Goal: Find specific page/section: Find specific page/section

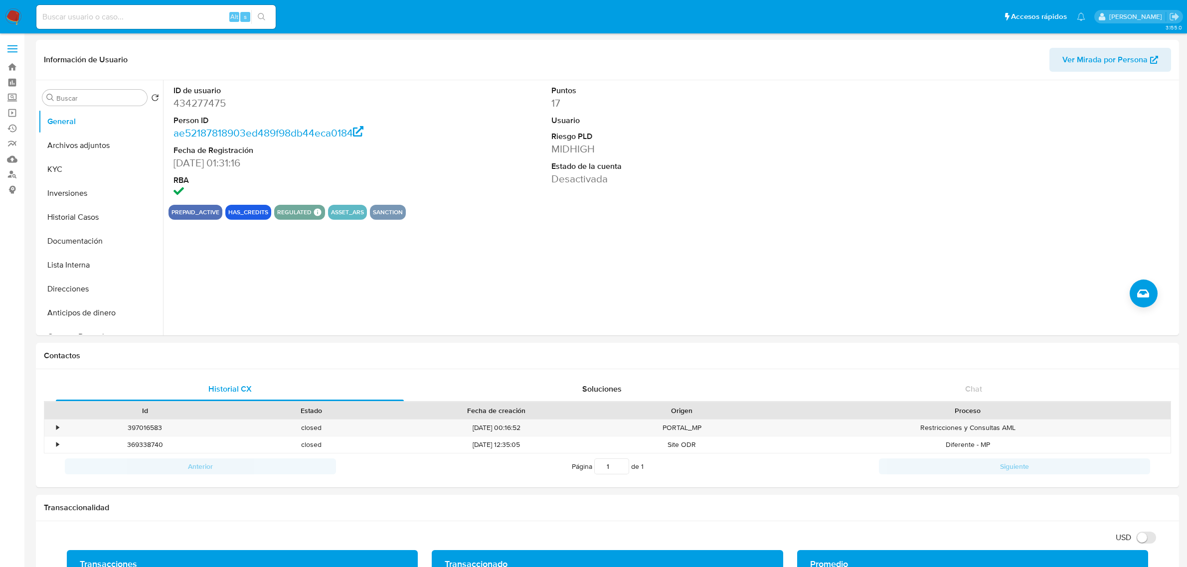
select select "10"
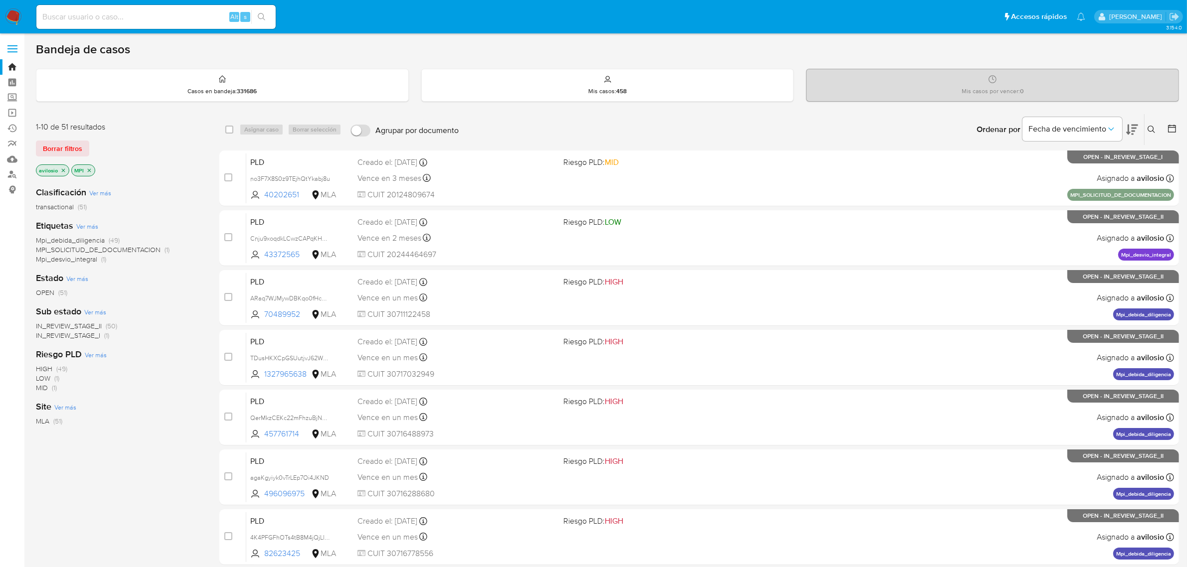
click at [83, 337] on span "IN_REVIEW_STAGE_I" at bounding box center [68, 336] width 64 height 10
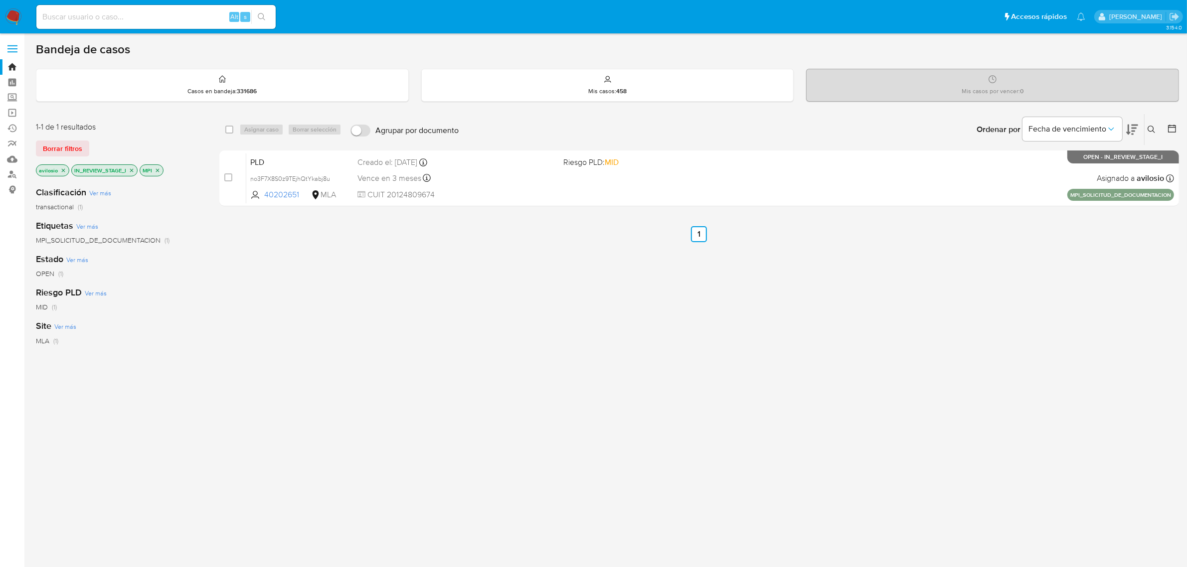
click at [132, 170] on icon "close-filter" at bounding box center [131, 170] width 3 height 3
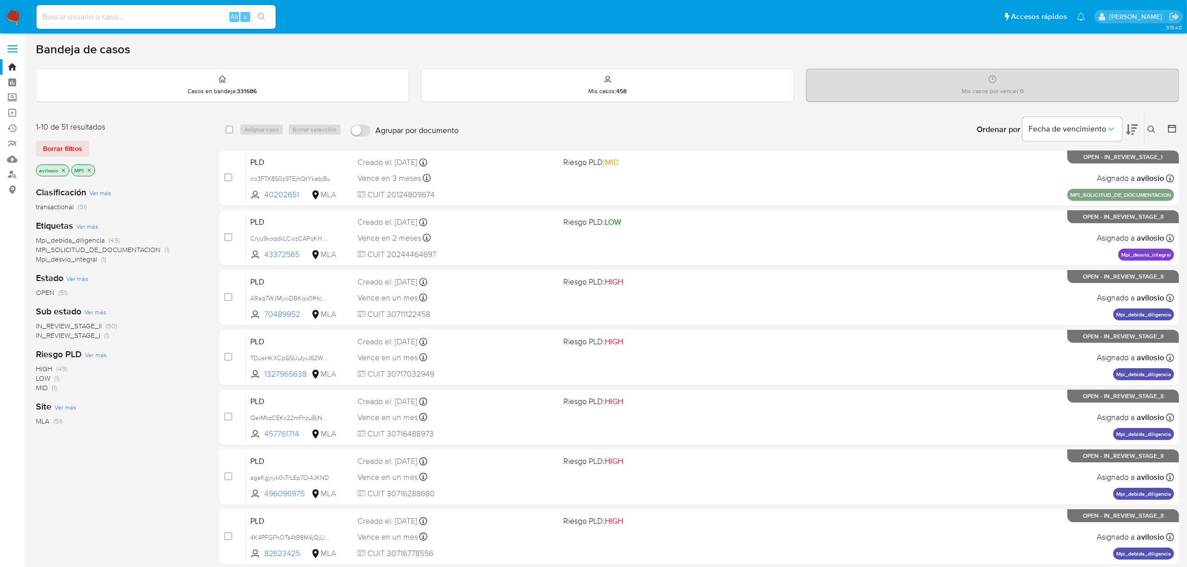
click at [91, 171] on icon "close-filter" at bounding box center [89, 171] width 6 height 6
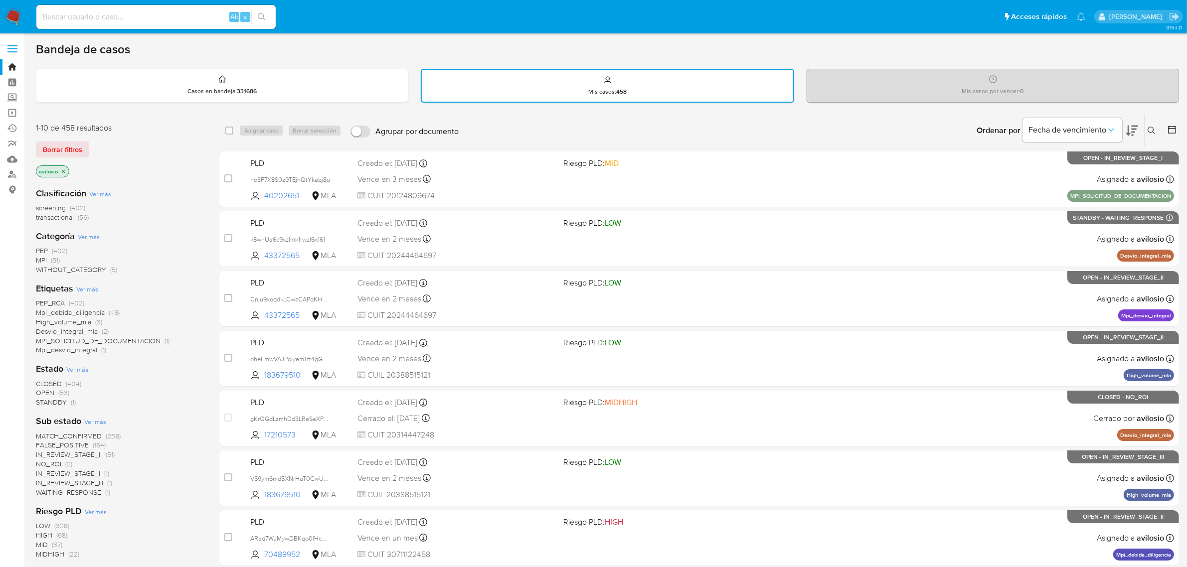
click at [71, 16] on input at bounding box center [155, 16] width 239 height 13
paste input "183679510"
type input "183679510"
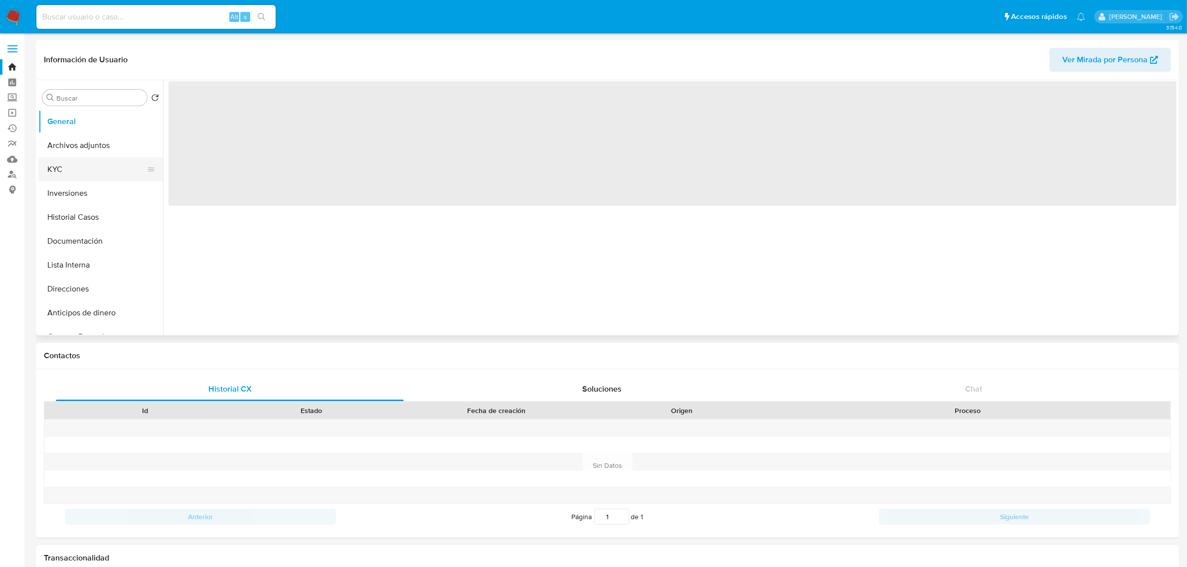
click at [84, 173] on button "KYC" at bounding box center [96, 170] width 117 height 24
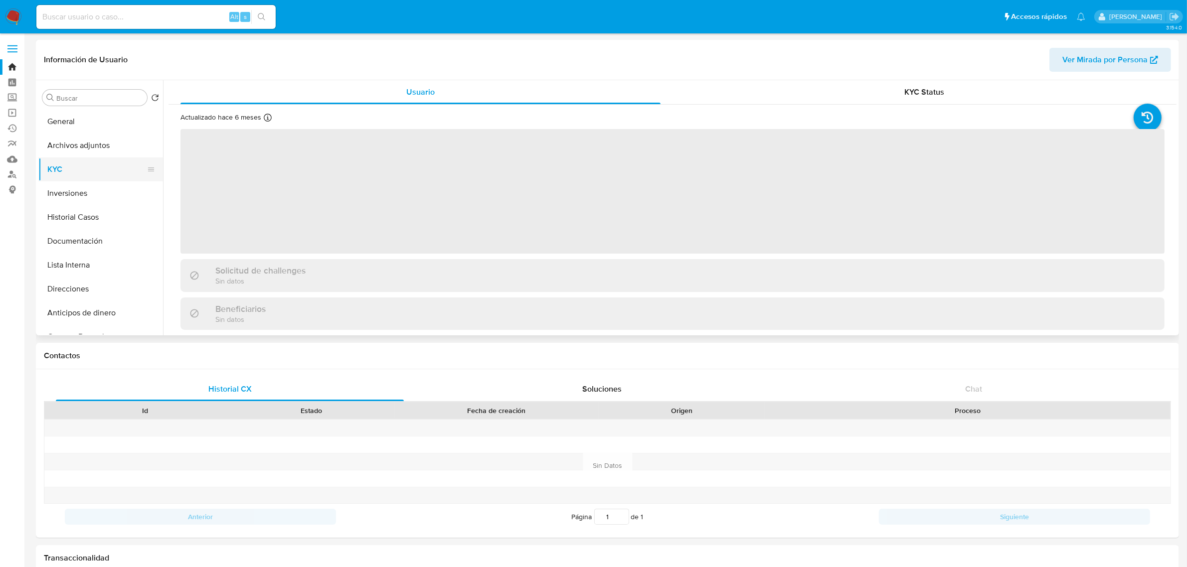
select select "10"
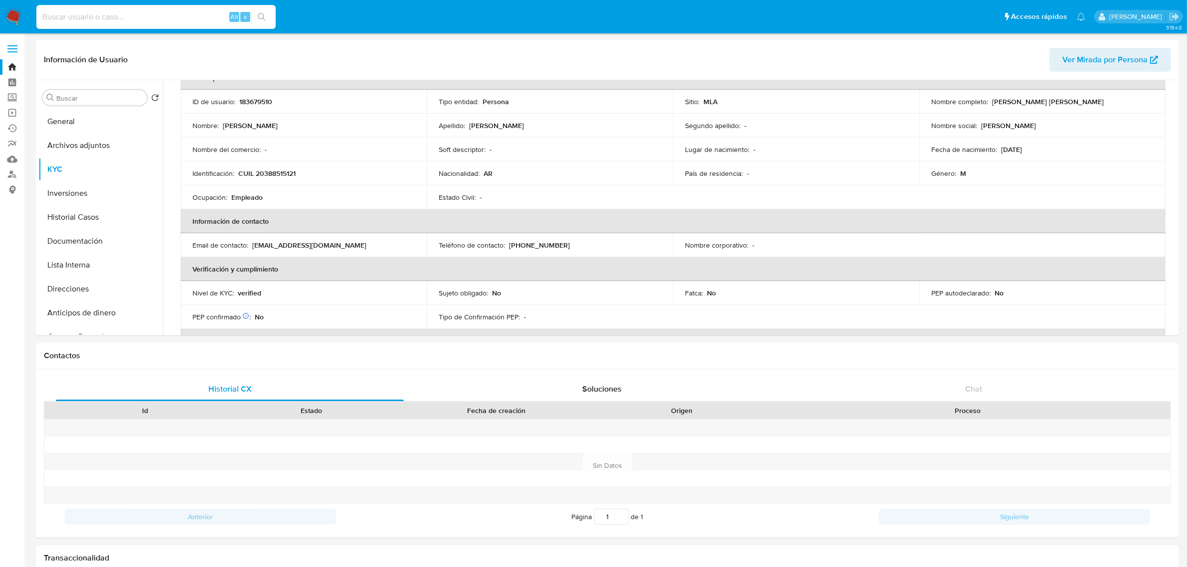
click at [179, 10] on input at bounding box center [155, 16] width 239 height 13
paste input "sg0jn9hltjYcqpEmKaSKOuJQ"
type input "sg0jn9hltjYcqpEmKaSKOuJQ"
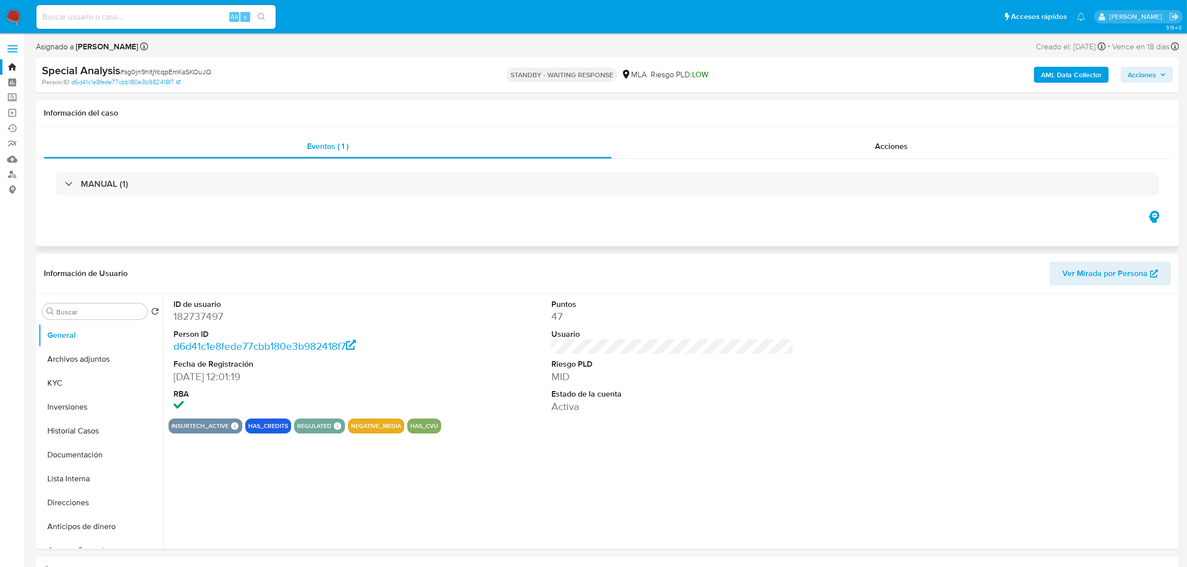
select select "10"
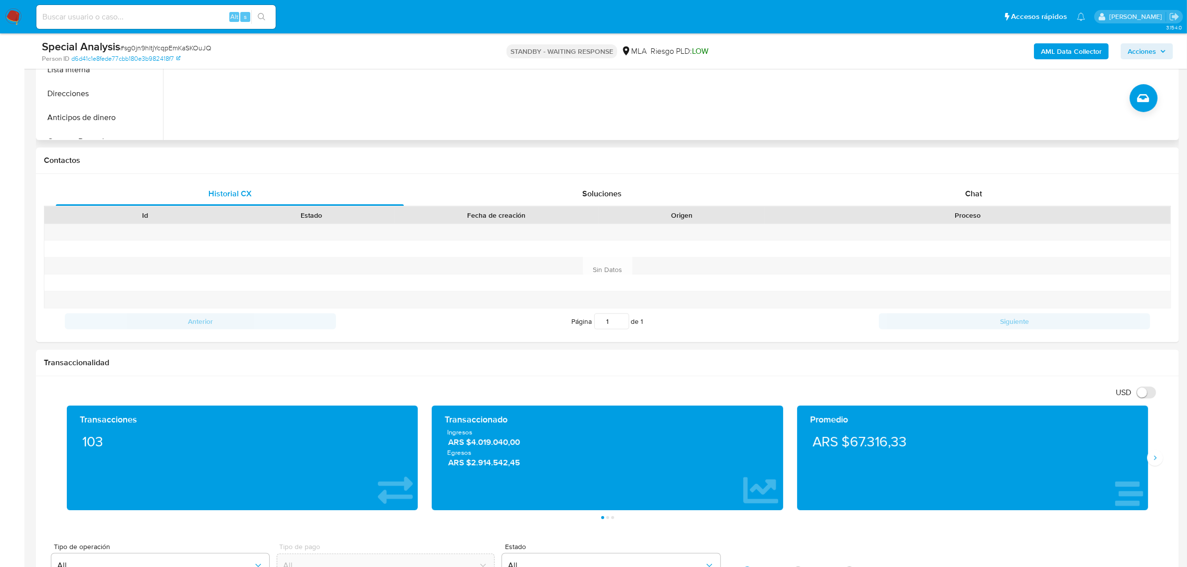
scroll to position [125, 0]
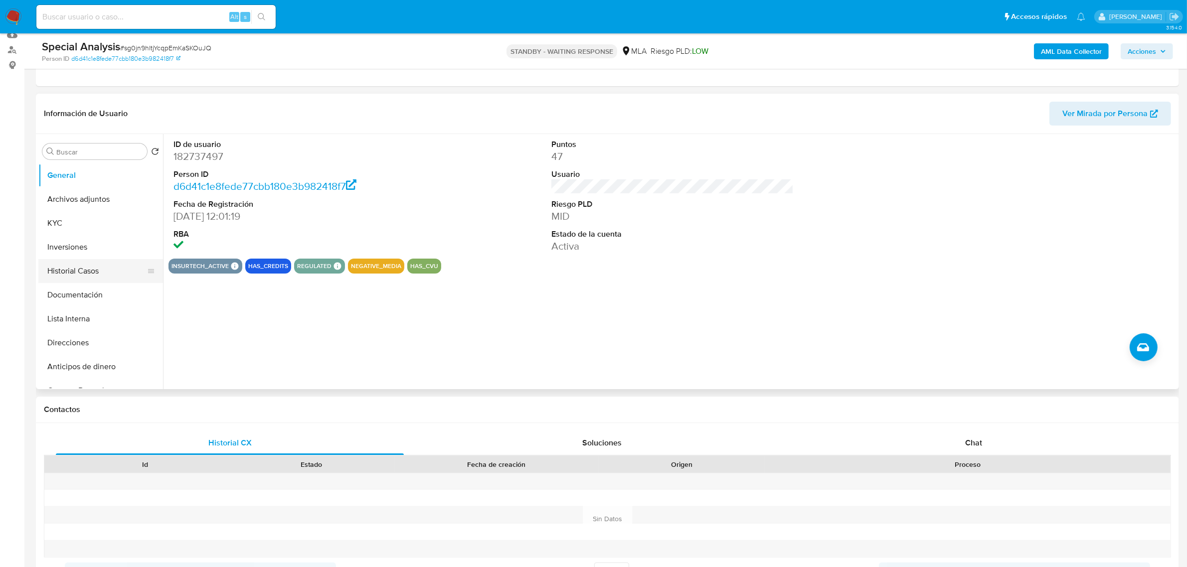
click at [79, 270] on button "Historial Casos" at bounding box center [96, 271] width 117 height 24
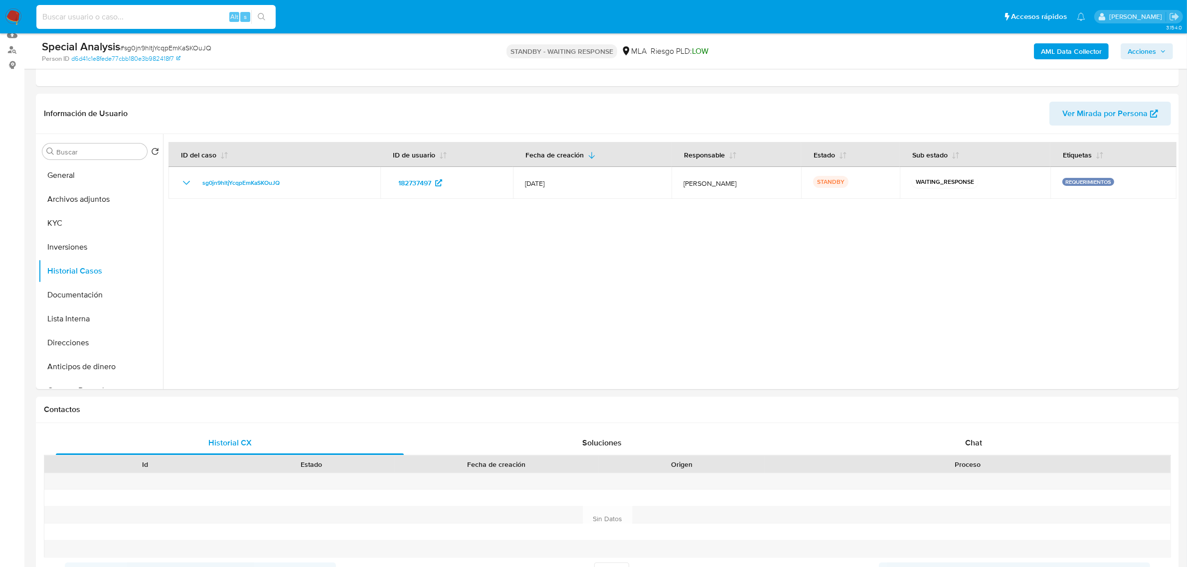
click at [154, 20] on input at bounding box center [155, 16] width 239 height 13
paste input "sg0jn9hltjYcqpEmKaSKOuJQ"
click at [186, 11] on input "sg0jn9hltjYcqpEmKaSKOuJQ" at bounding box center [155, 16] width 239 height 13
paste input "KScrdKQPzZrs6eSmF1bkvUkL"
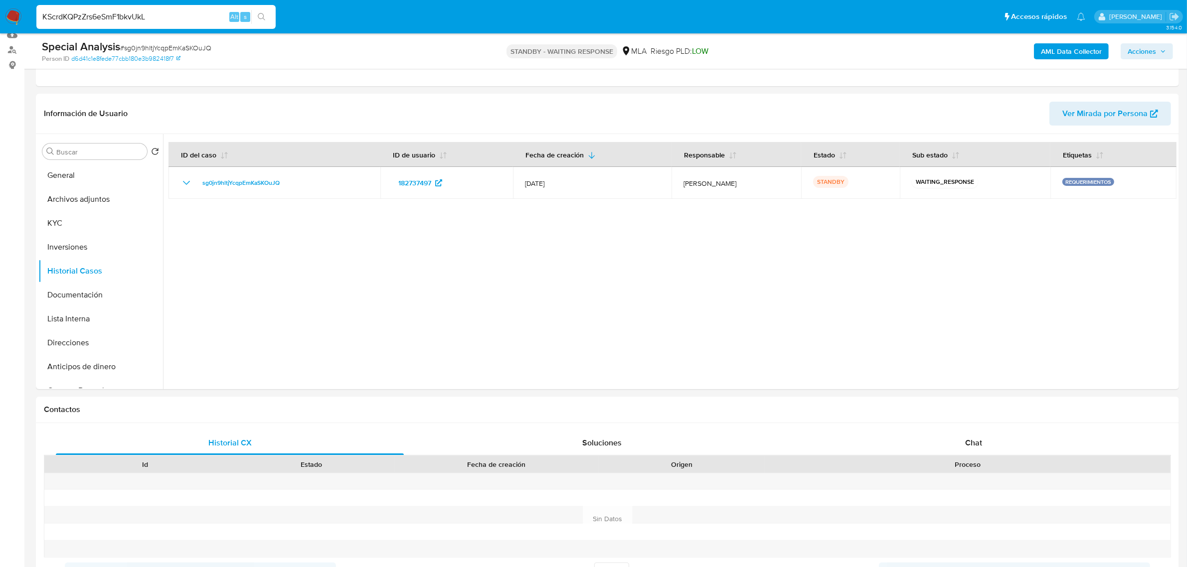
type input "KScrdKQPzZrs6eSmF1bkvUkL"
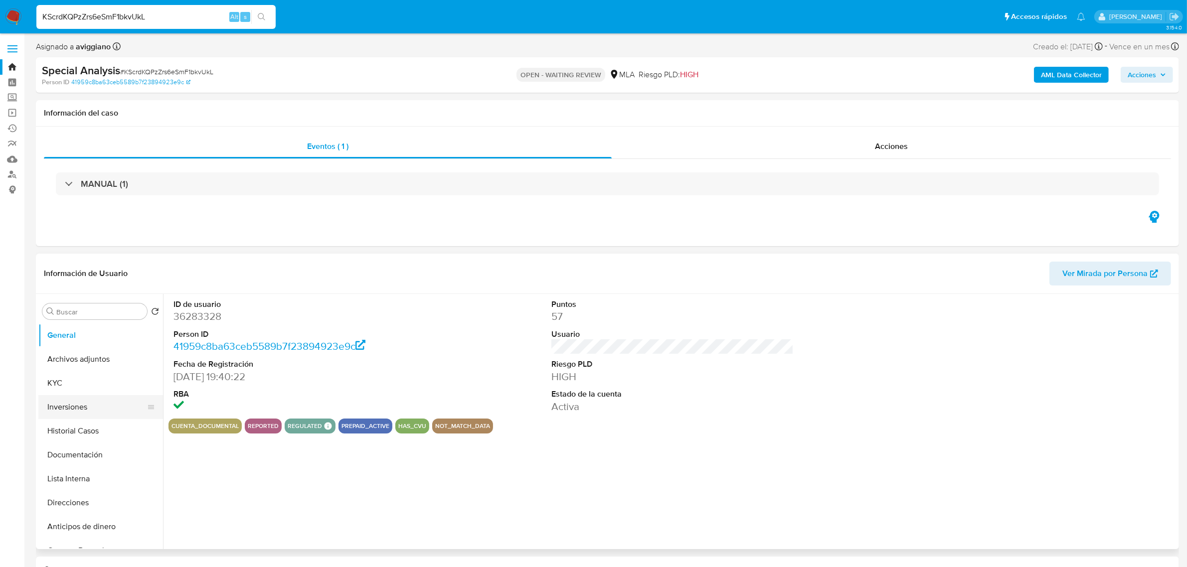
select select "10"
click at [83, 432] on button "Historial Casos" at bounding box center [96, 431] width 117 height 24
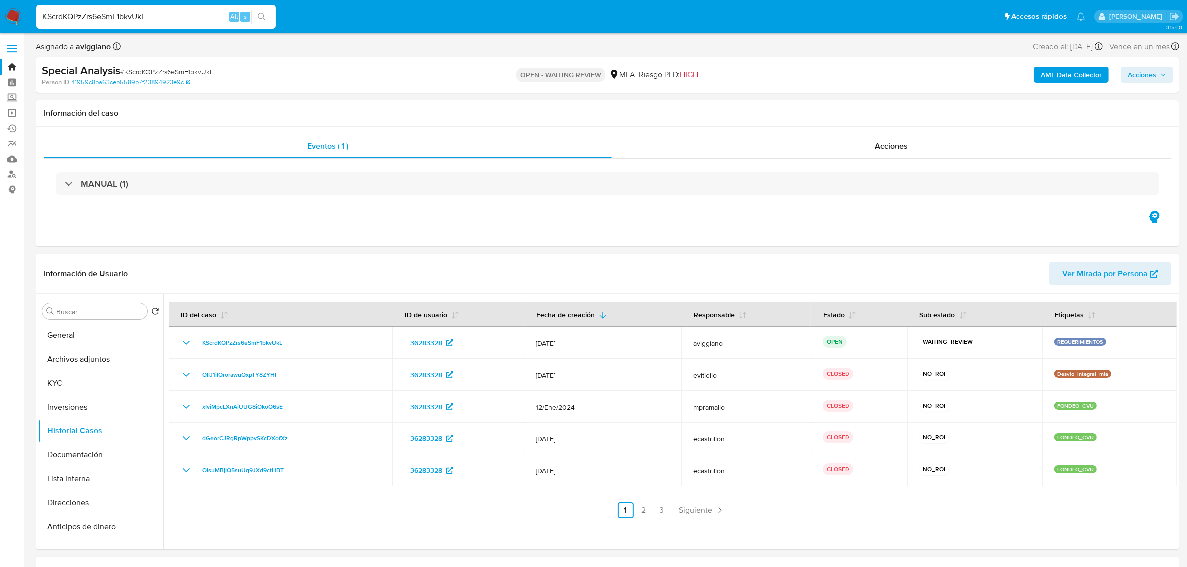
click at [184, 13] on input "KScrdKQPzZrs6eSmF1bkvUkL" at bounding box center [155, 16] width 239 height 13
paste input "4C0lX1jVLPXT5atkXqaPtR7V"
type input "4C0lX1jVLPXT5atkXqaPtR7V"
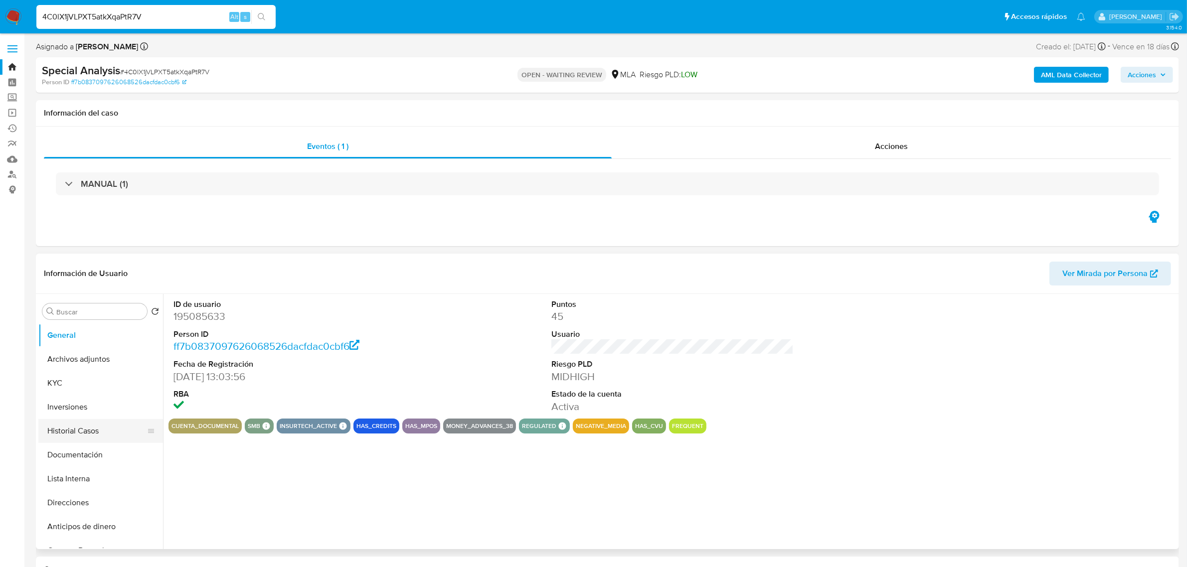
click at [87, 435] on button "Historial Casos" at bounding box center [96, 431] width 117 height 24
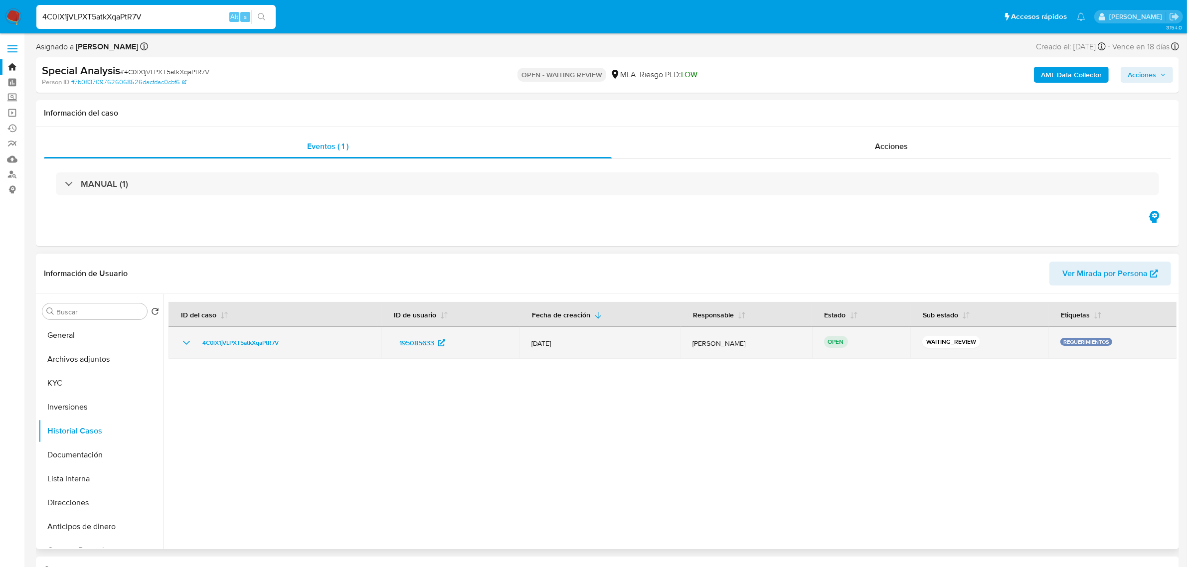
select select "10"
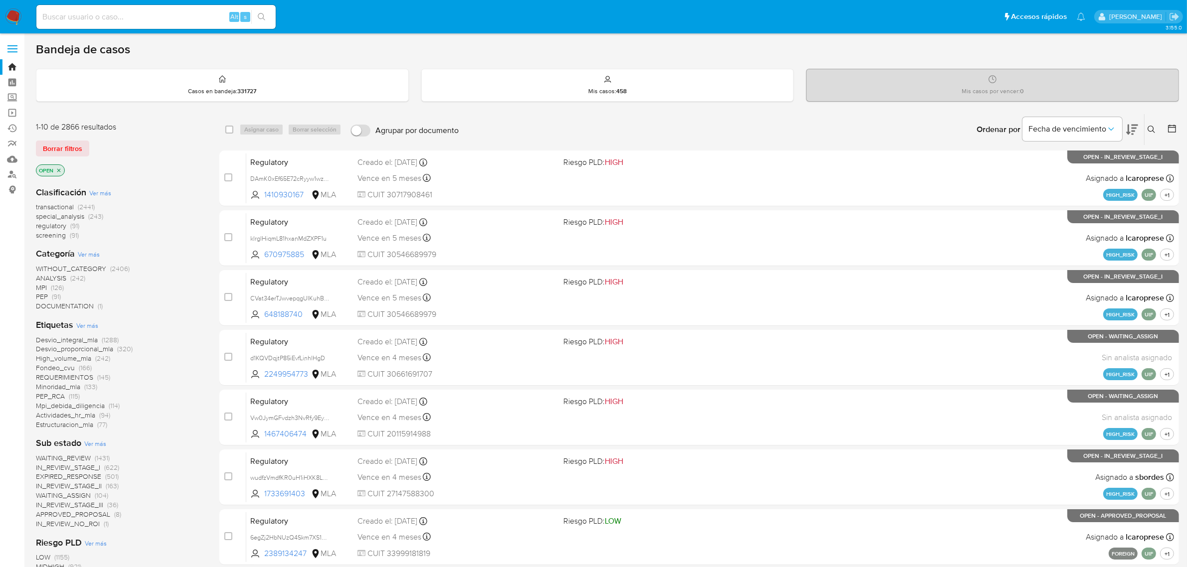
click at [61, 171] on icon "close-filter" at bounding box center [59, 171] width 6 height 6
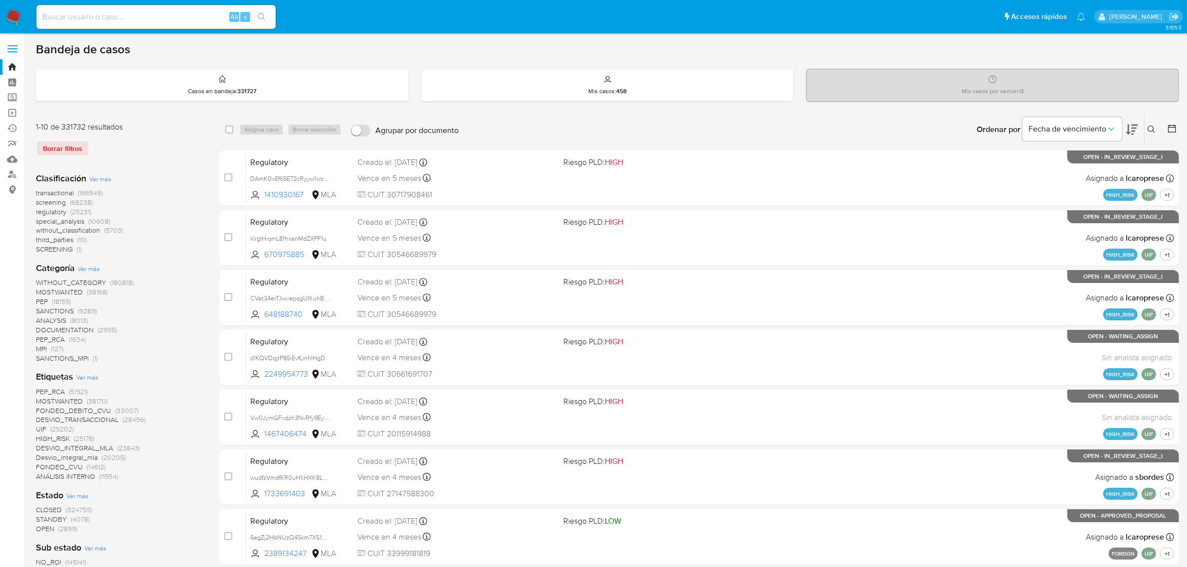
click at [39, 348] on span "MPI" at bounding box center [41, 349] width 11 height 10
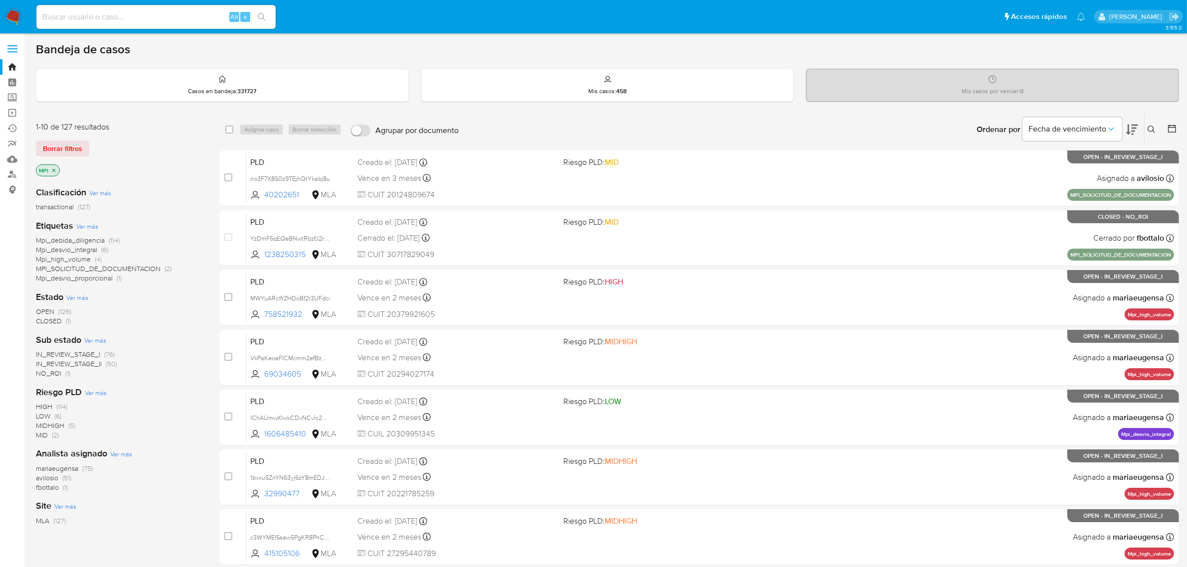
click at [39, 312] on span "OPEN" at bounding box center [45, 312] width 18 height 10
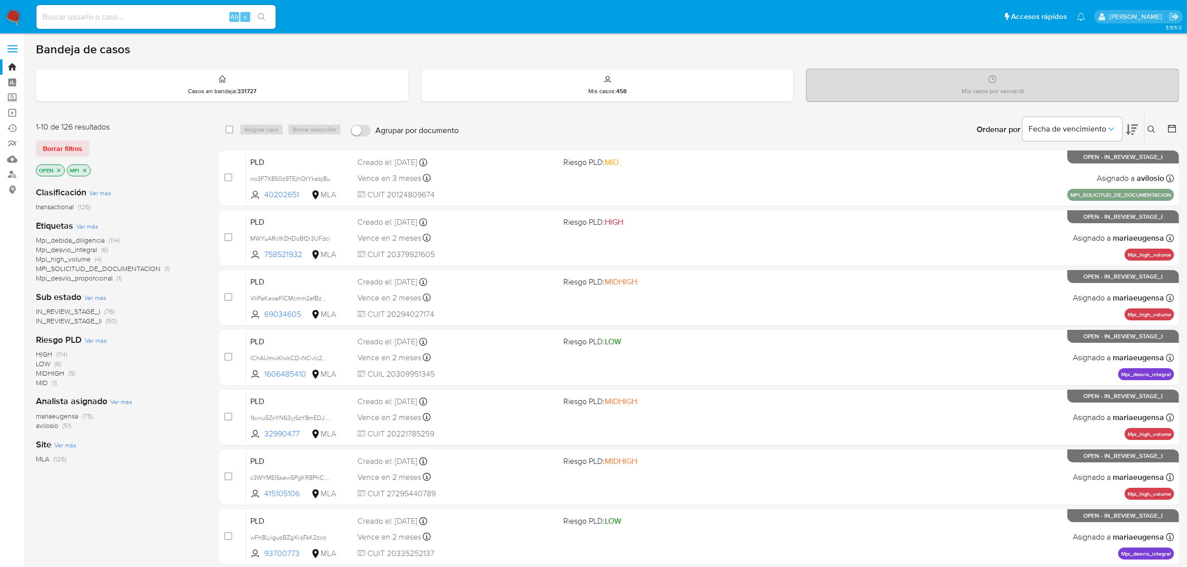
click at [86, 170] on icon "close-filter" at bounding box center [84, 170] width 3 height 3
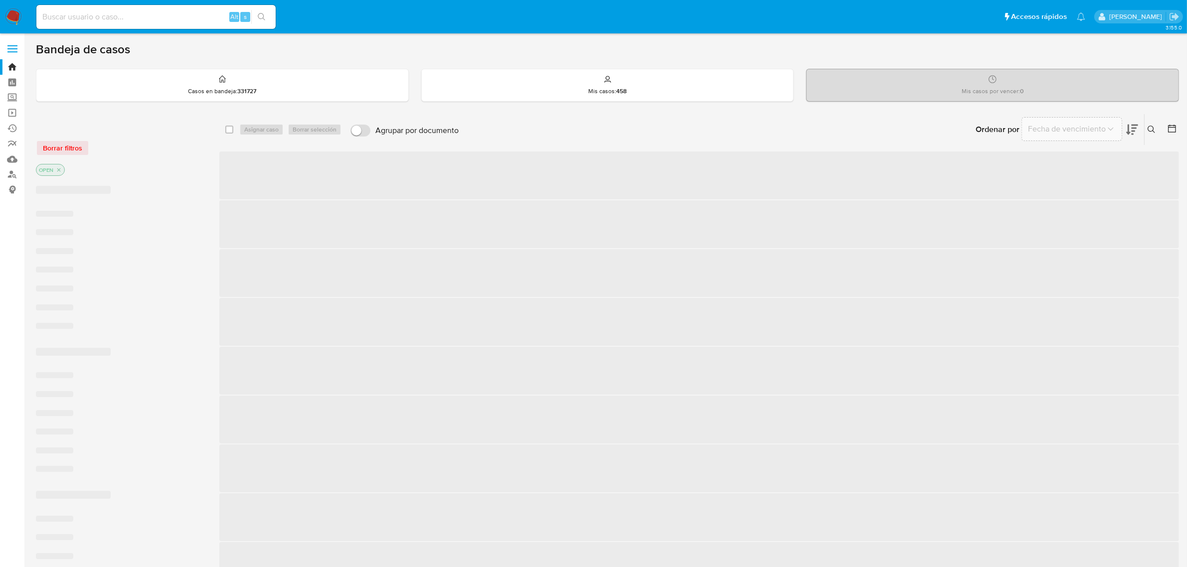
click at [14, 13] on img at bounding box center [13, 16] width 17 height 17
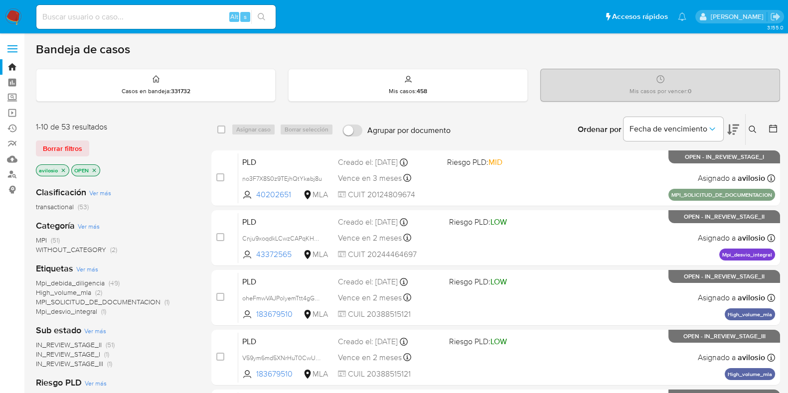
click at [177, 19] on input at bounding box center [155, 16] width 239 height 13
paste input "1377812389"
type input "1377812389"
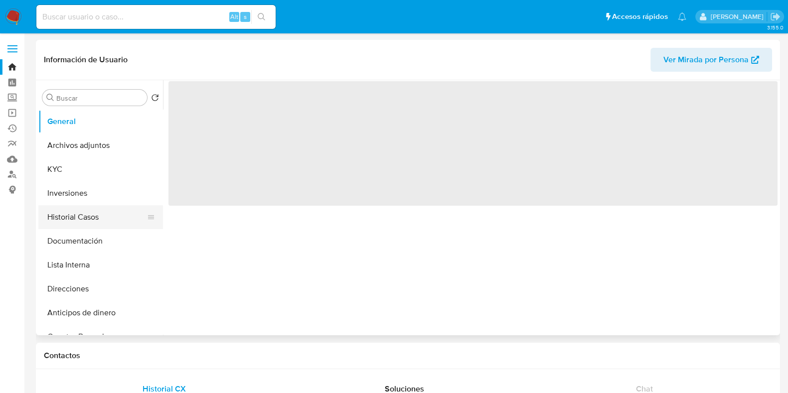
click at [71, 223] on button "Historial Casos" at bounding box center [96, 217] width 117 height 24
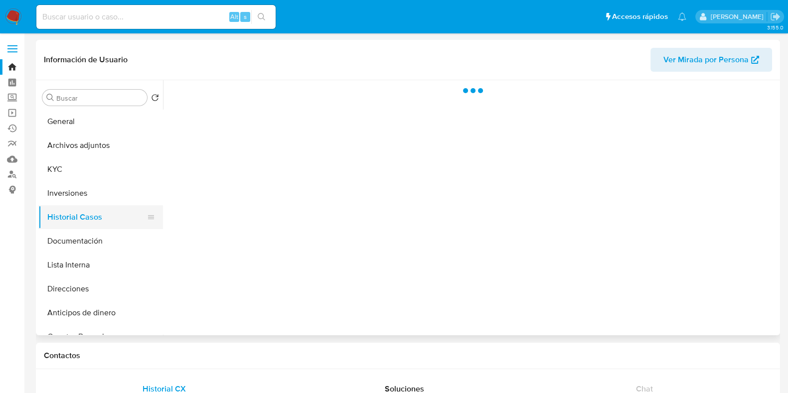
select select "10"
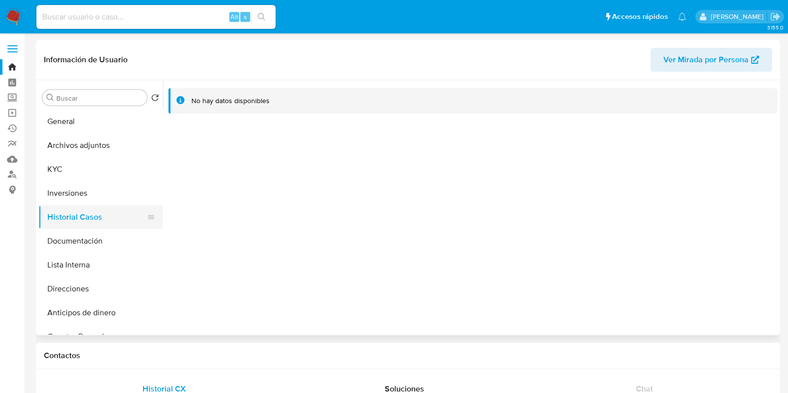
click at [71, 223] on button "Historial Casos" at bounding box center [96, 217] width 117 height 24
click at [67, 177] on button "KYC" at bounding box center [96, 170] width 117 height 24
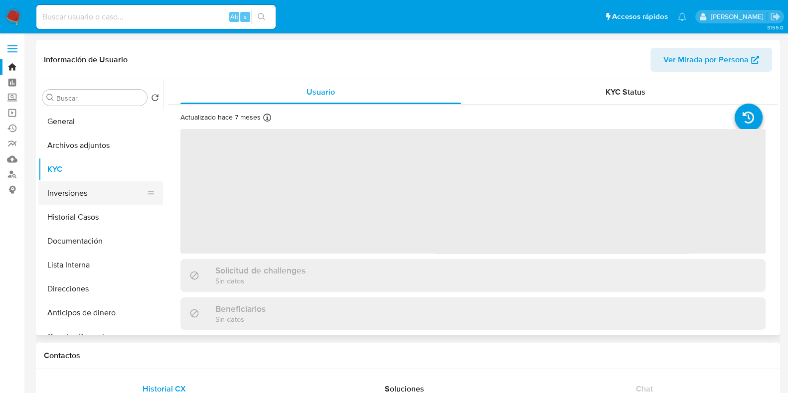
click at [67, 204] on button "Inversiones" at bounding box center [96, 194] width 117 height 24
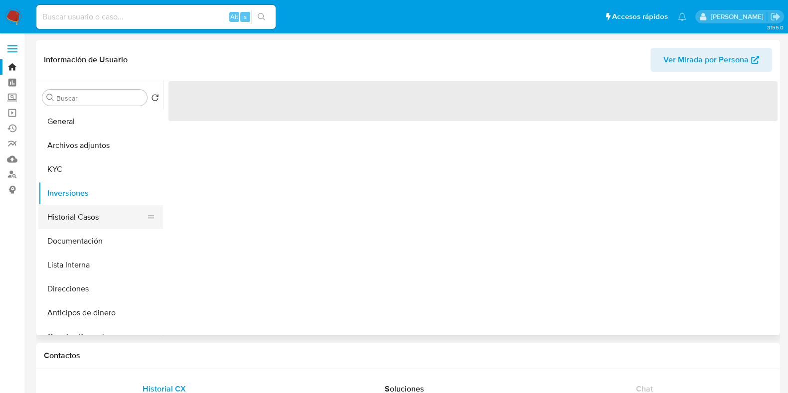
click at [70, 221] on button "Historial Casos" at bounding box center [96, 217] width 117 height 24
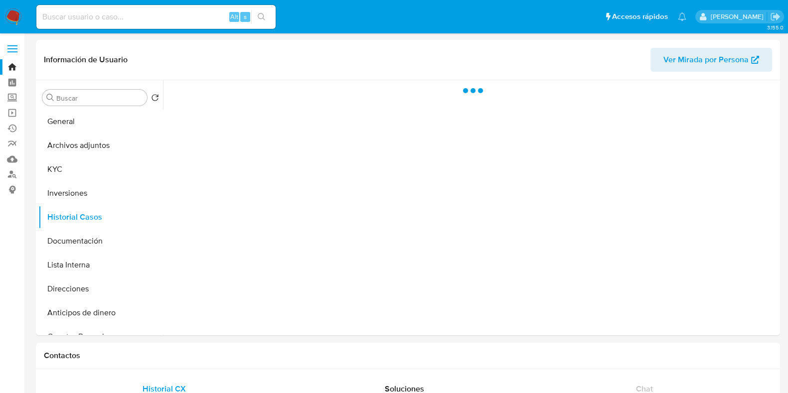
click at [110, 18] on input at bounding box center [155, 16] width 239 height 13
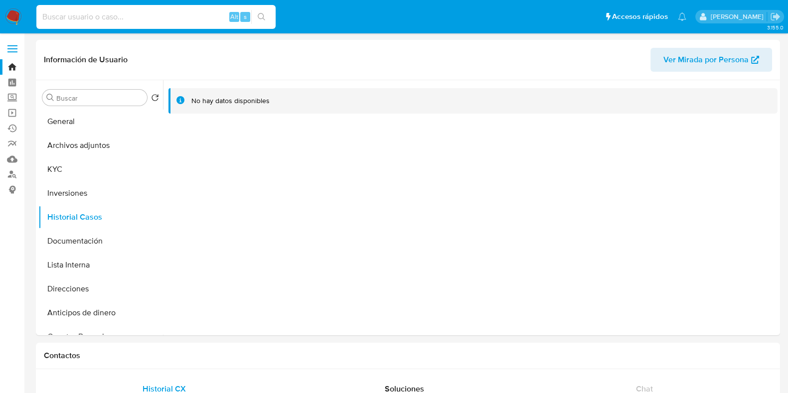
paste input "1377812389"
click at [132, 24] on div "1377812389 Alt s" at bounding box center [155, 17] width 239 height 24
click at [135, 20] on input "1377812389" at bounding box center [155, 16] width 239 height 13
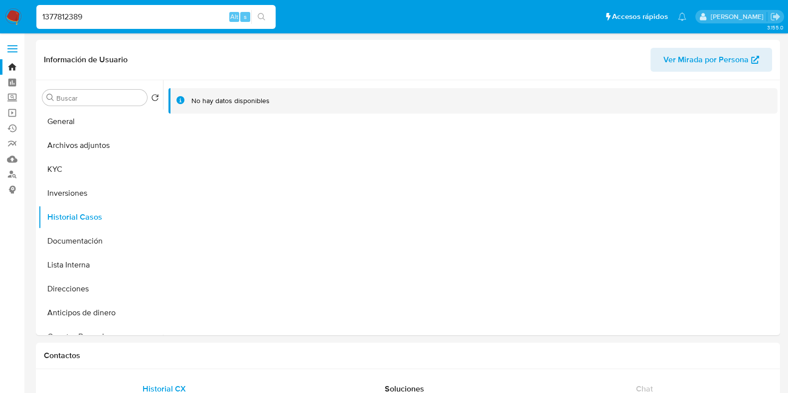
paste input "u5bqwwUSmbTwAE6zv4PJ477A"
type input "u5bqwwUSmbTwAE6zv4PJ477A"
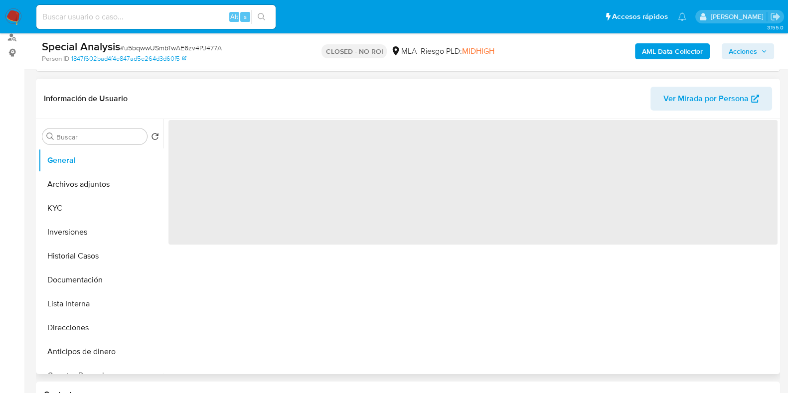
scroll to position [187, 0]
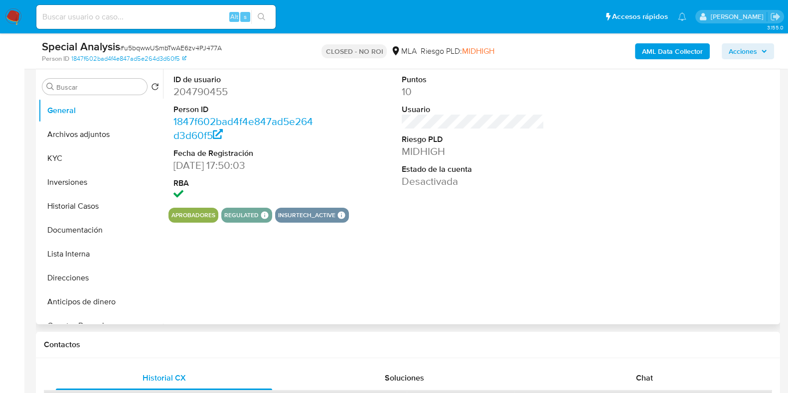
select select "10"
click at [75, 208] on button "Historial Casos" at bounding box center [96, 206] width 117 height 24
